Goal: Task Accomplishment & Management: Manage account settings

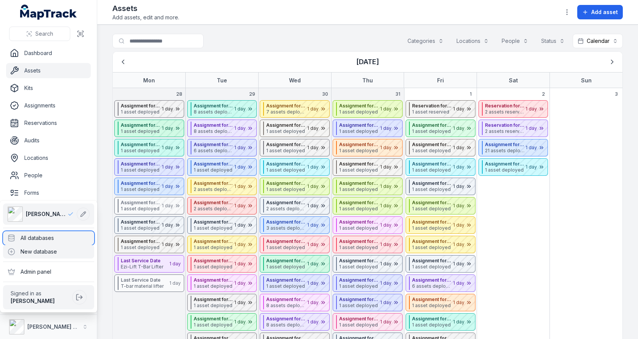
click at [72, 238] on div "All databases" at bounding box center [48, 238] width 91 height 14
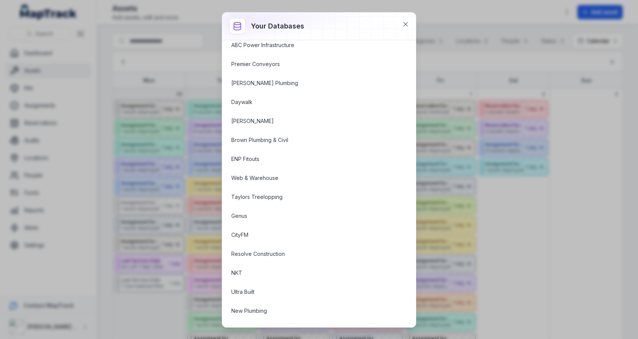
scroll to position [115, 0]
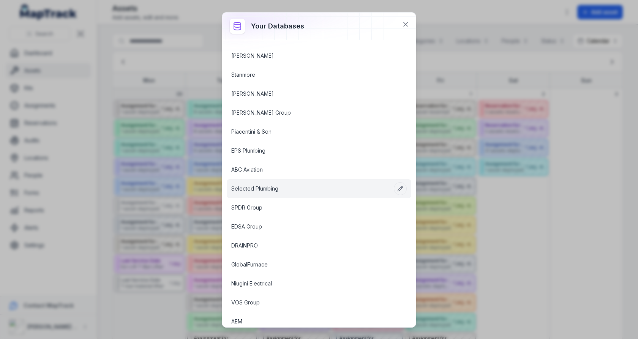
click at [270, 185] on link "Selected Plumbing" at bounding box center [309, 189] width 157 height 8
click at [265, 191] on link "Selected Plumbing" at bounding box center [309, 189] width 157 height 8
click at [270, 187] on link "Selected Plumbing" at bounding box center [309, 189] width 157 height 8
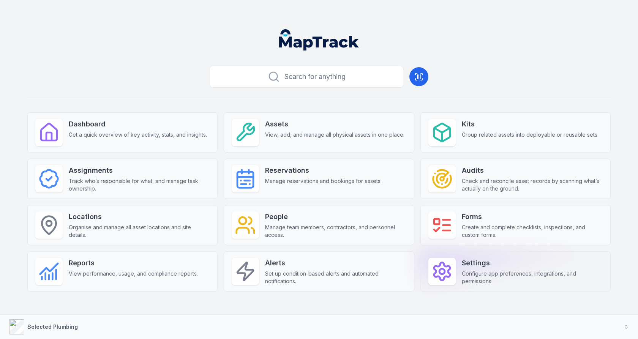
click at [489, 270] on span "Configure app preferences, integrations, and permissions." at bounding box center [532, 277] width 141 height 15
click at [489, 100] on div "Search for anything Dashboard Get a quick overview of key activity, stats, and …" at bounding box center [318, 189] width 583 height 253
